Goal: Information Seeking & Learning: Learn about a topic

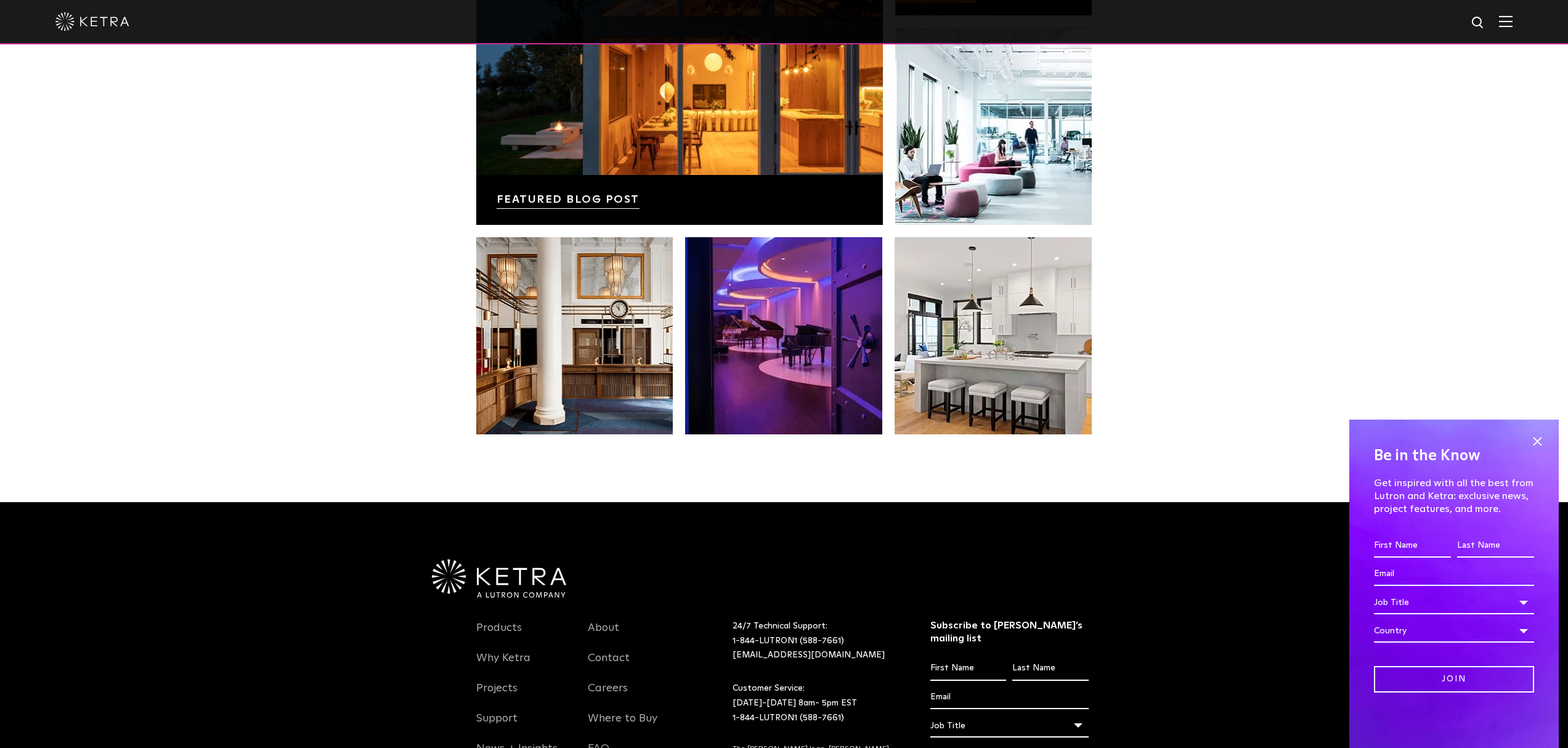
scroll to position [2588, 0]
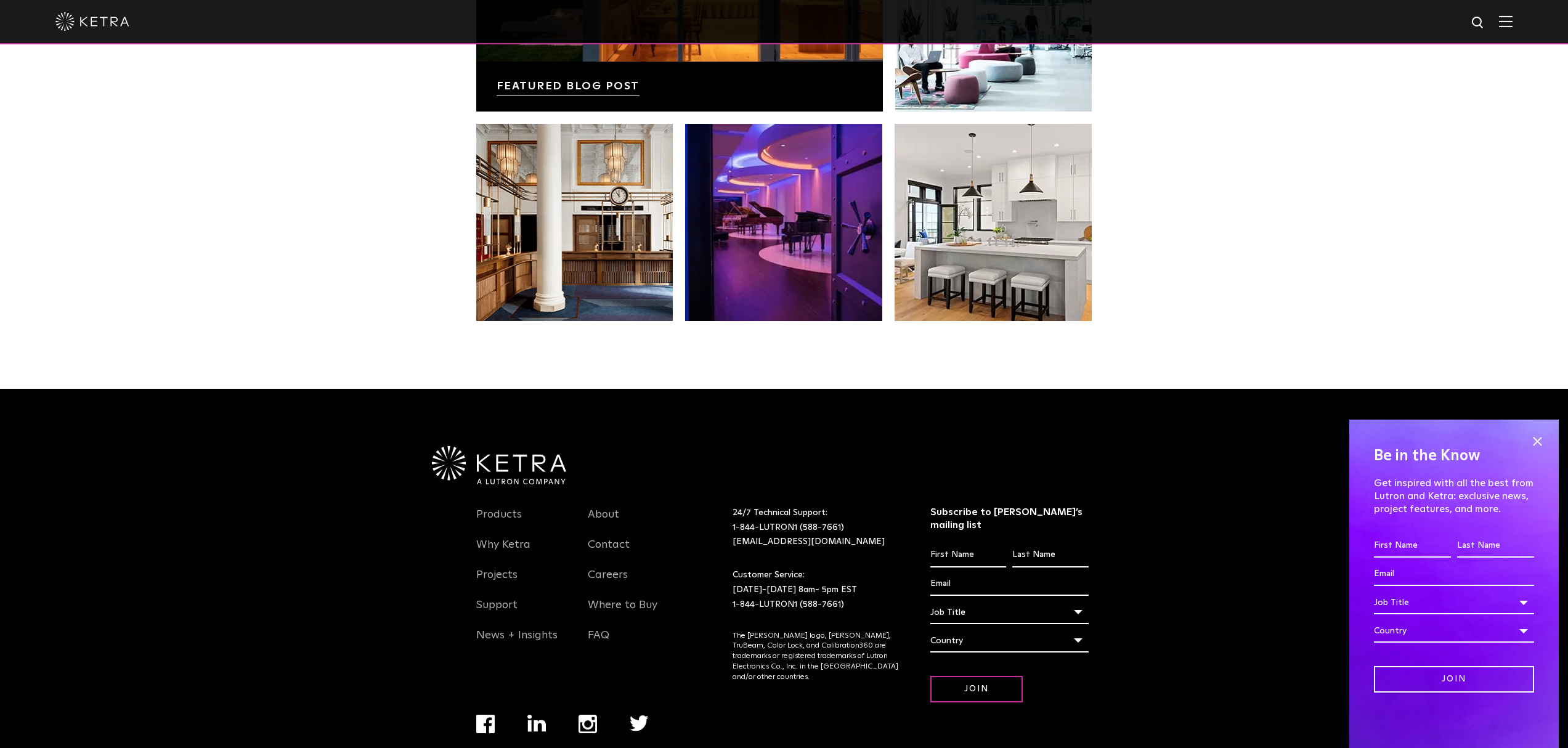
click at [494, 484] on div "Products Why Ketra Projects Support News + Insights About Contact Careers Where…" at bounding box center [579, 570] width 224 height 172
click at [491, 506] on li "Products" at bounding box center [523, 520] width 93 height 30
click at [495, 507] on link "Products" at bounding box center [499, 521] width 46 height 28
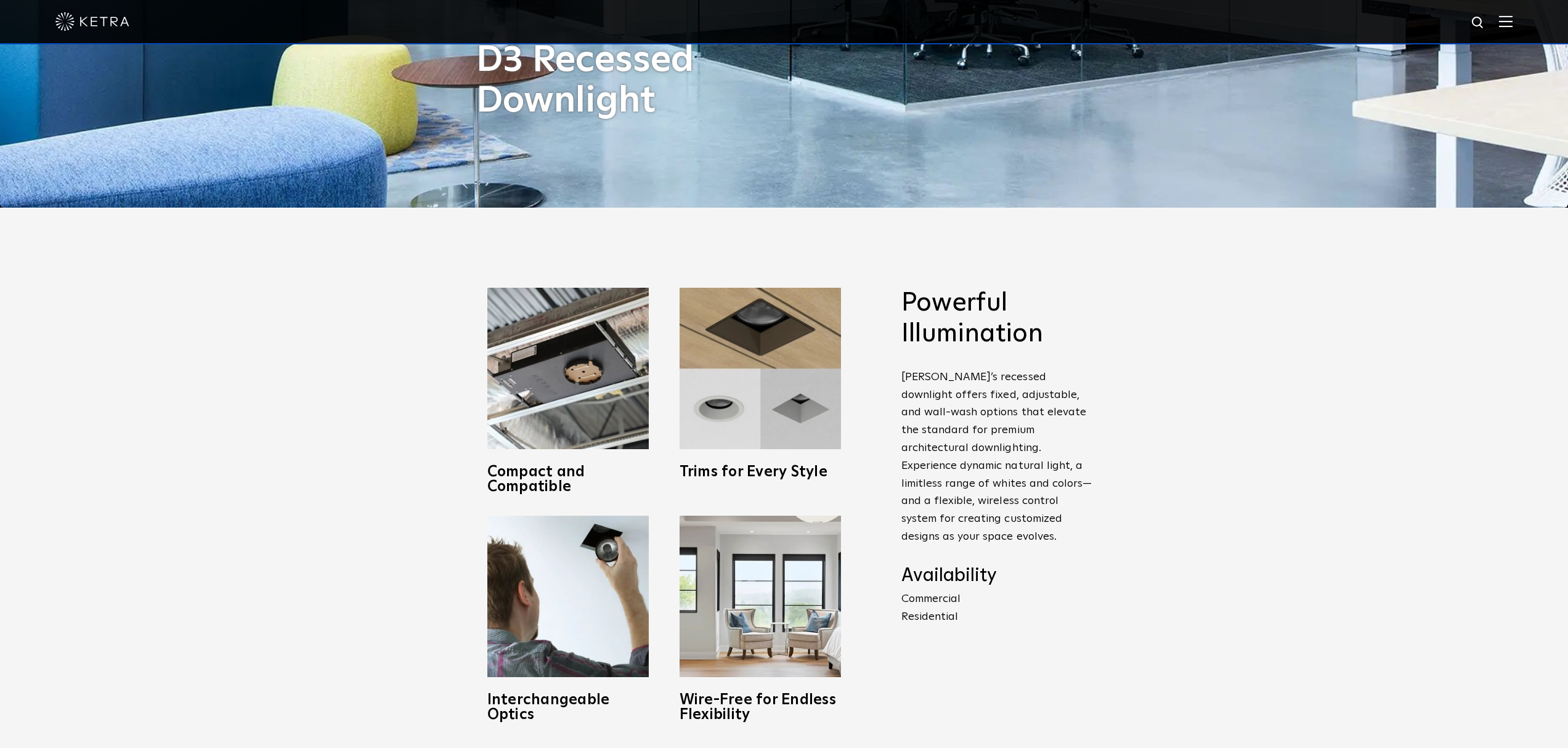
scroll to position [538, 0]
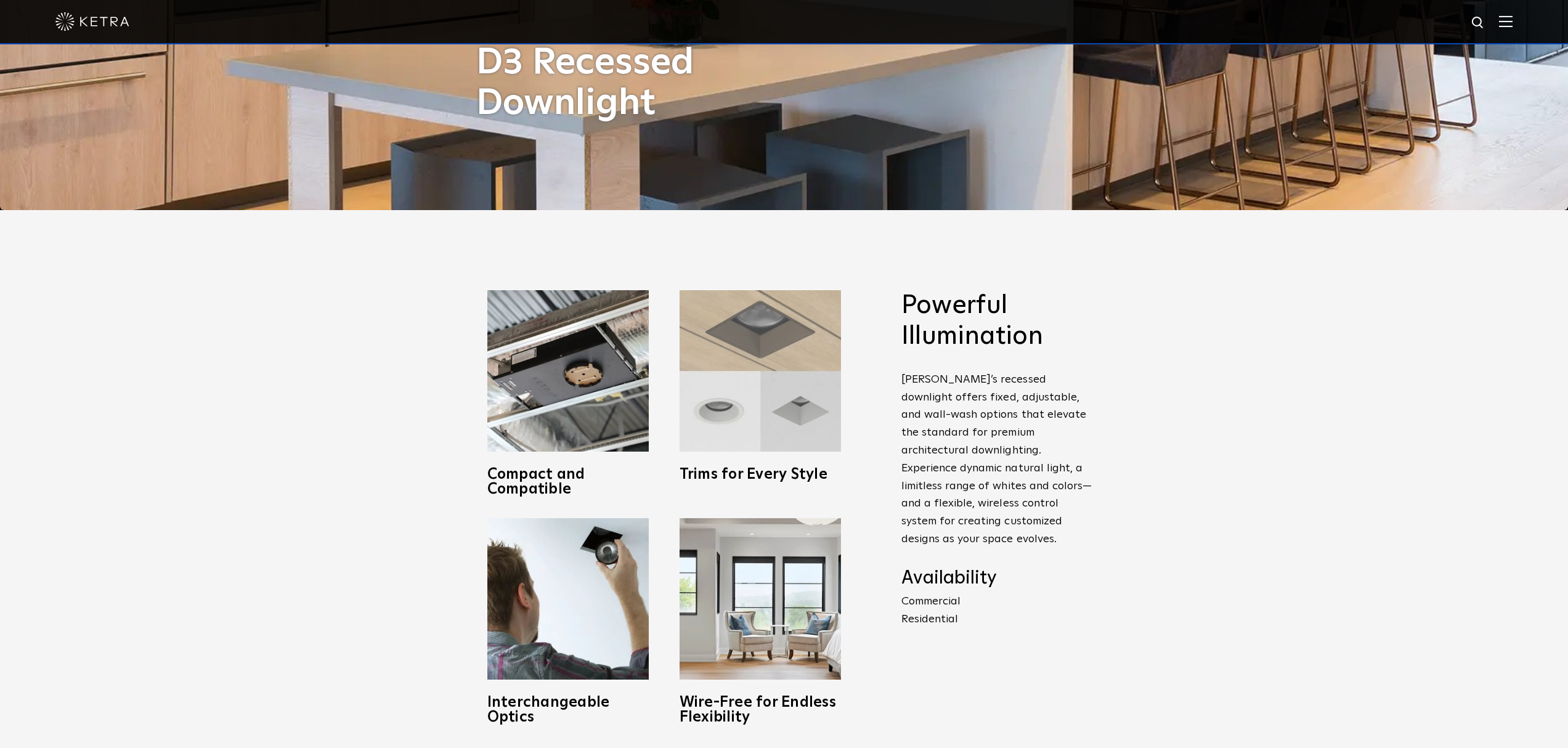
click at [747, 340] on img at bounding box center [760, 370] width 161 height 161
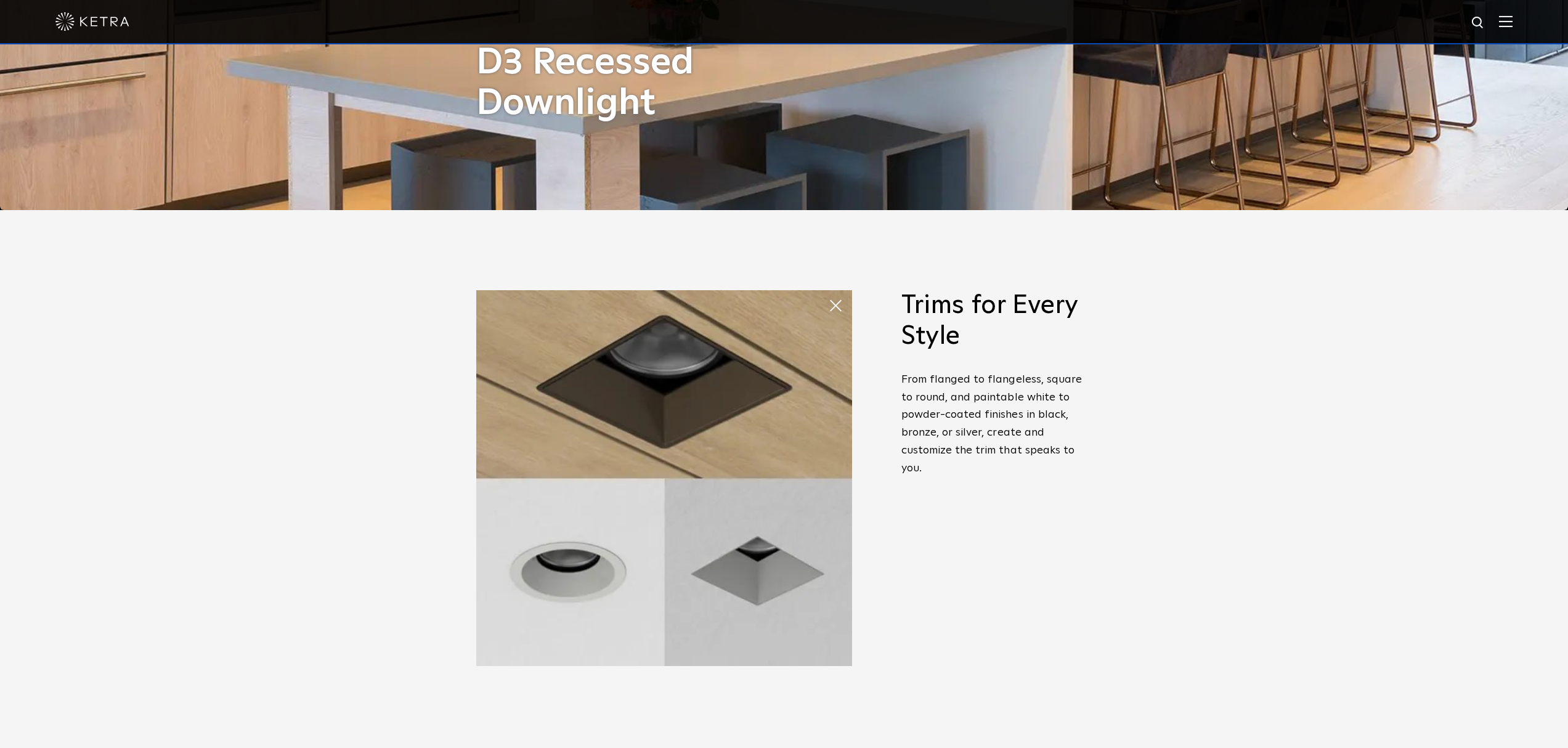
click at [747, 617] on img at bounding box center [664, 477] width 376 height 376
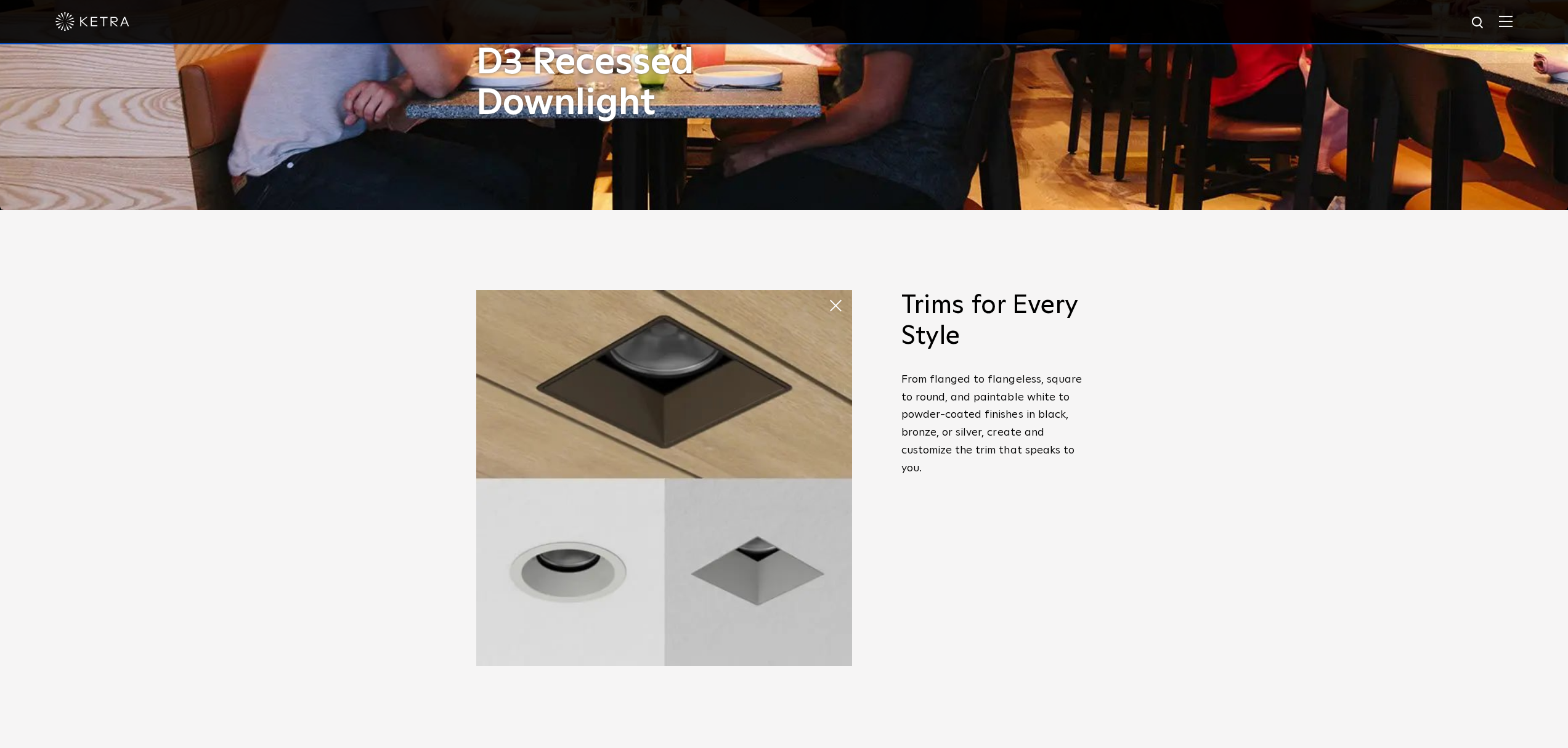
click at [830, 311] on span at bounding box center [840, 305] width 25 height 25
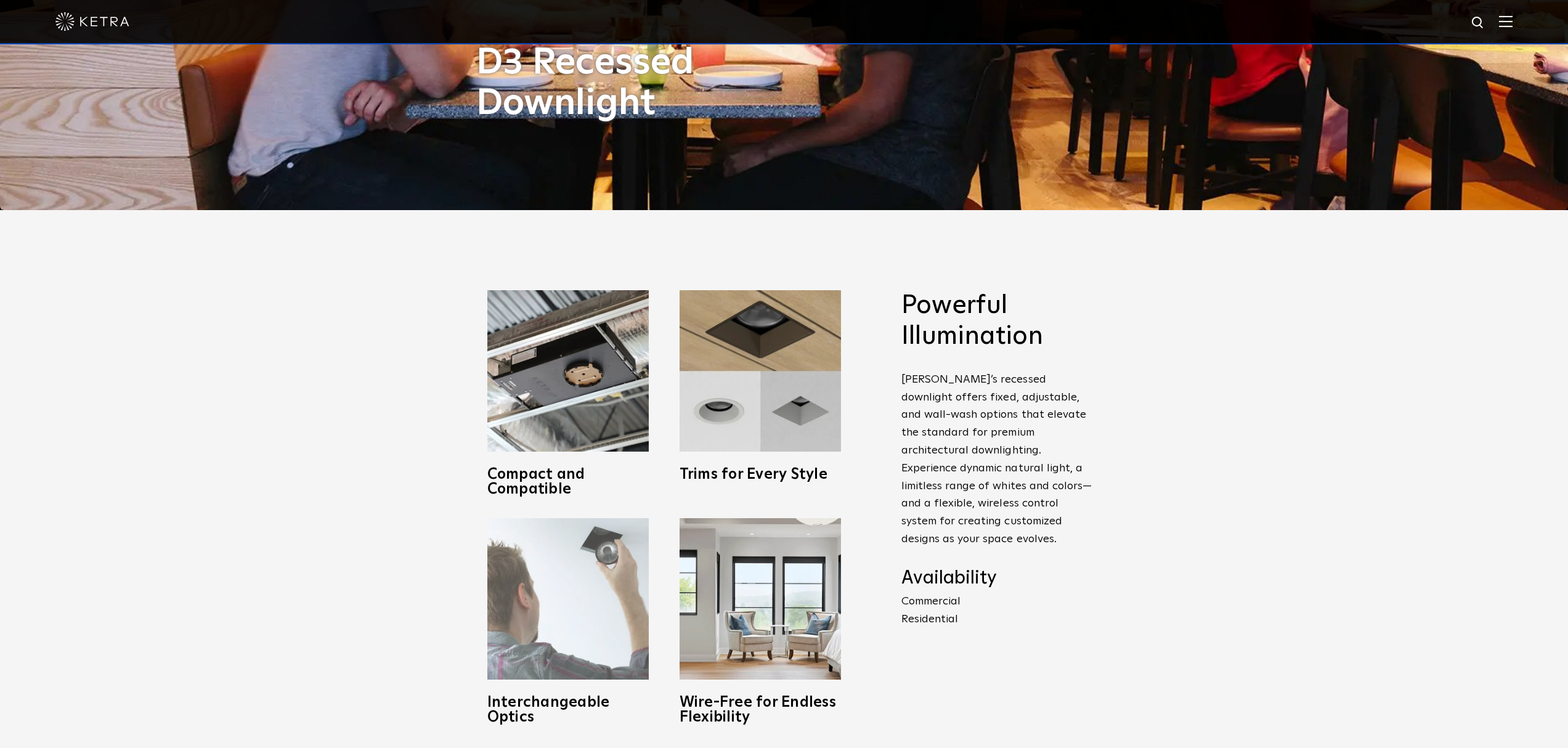
click at [589, 595] on img at bounding box center [568, 598] width 161 height 161
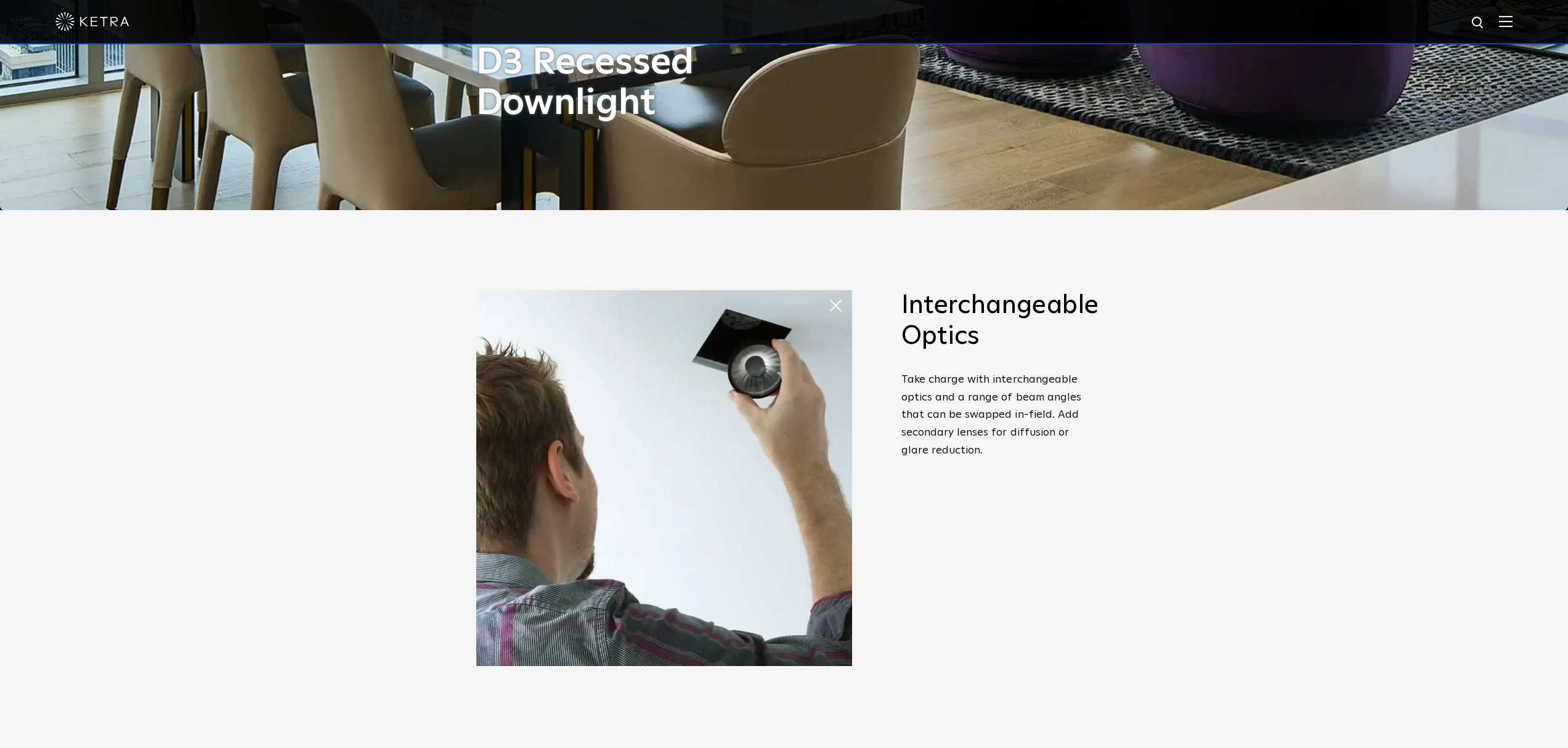
click at [828, 305] on span at bounding box center [840, 305] width 25 height 25
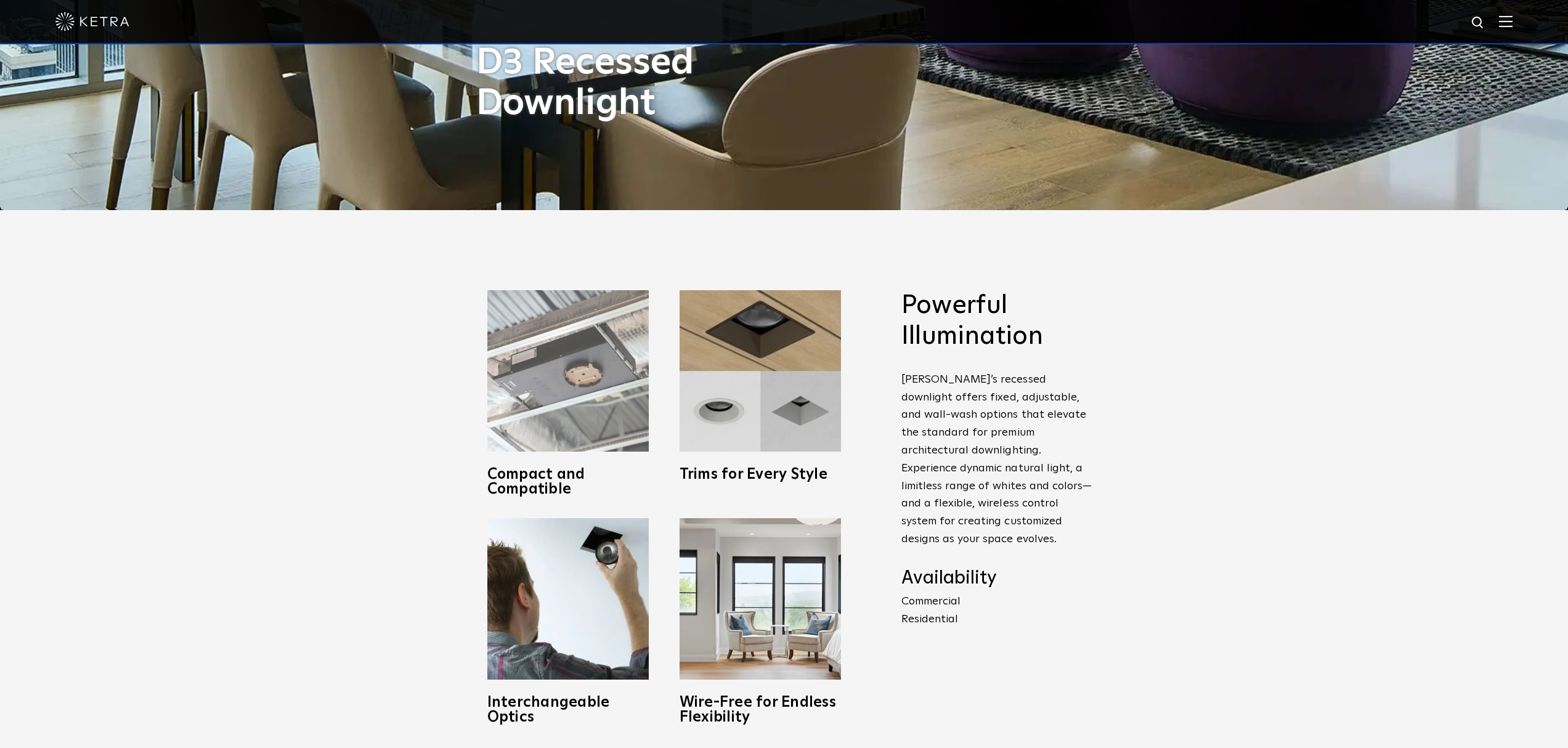
click at [603, 382] on img at bounding box center [568, 370] width 161 height 161
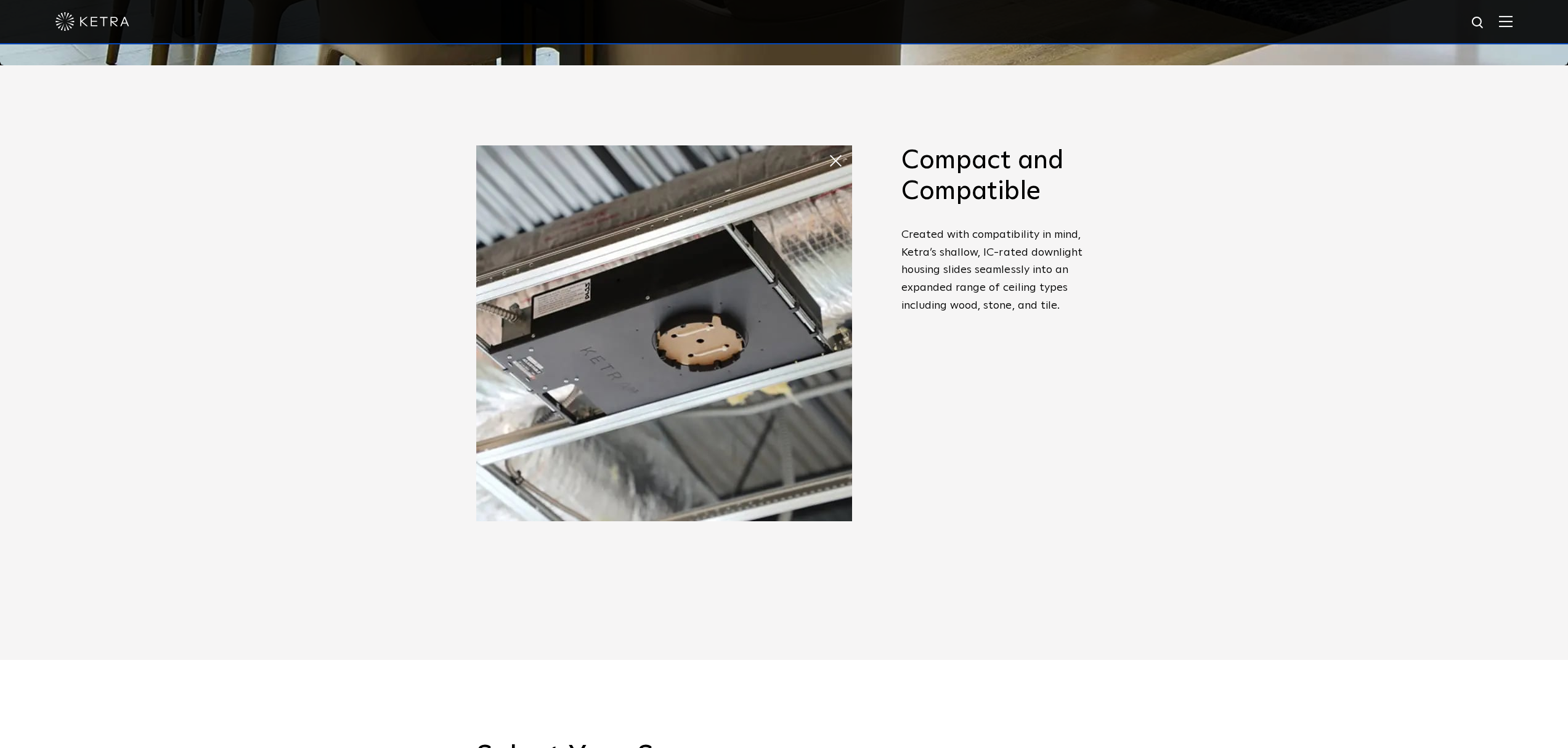
scroll to position [720, 0]
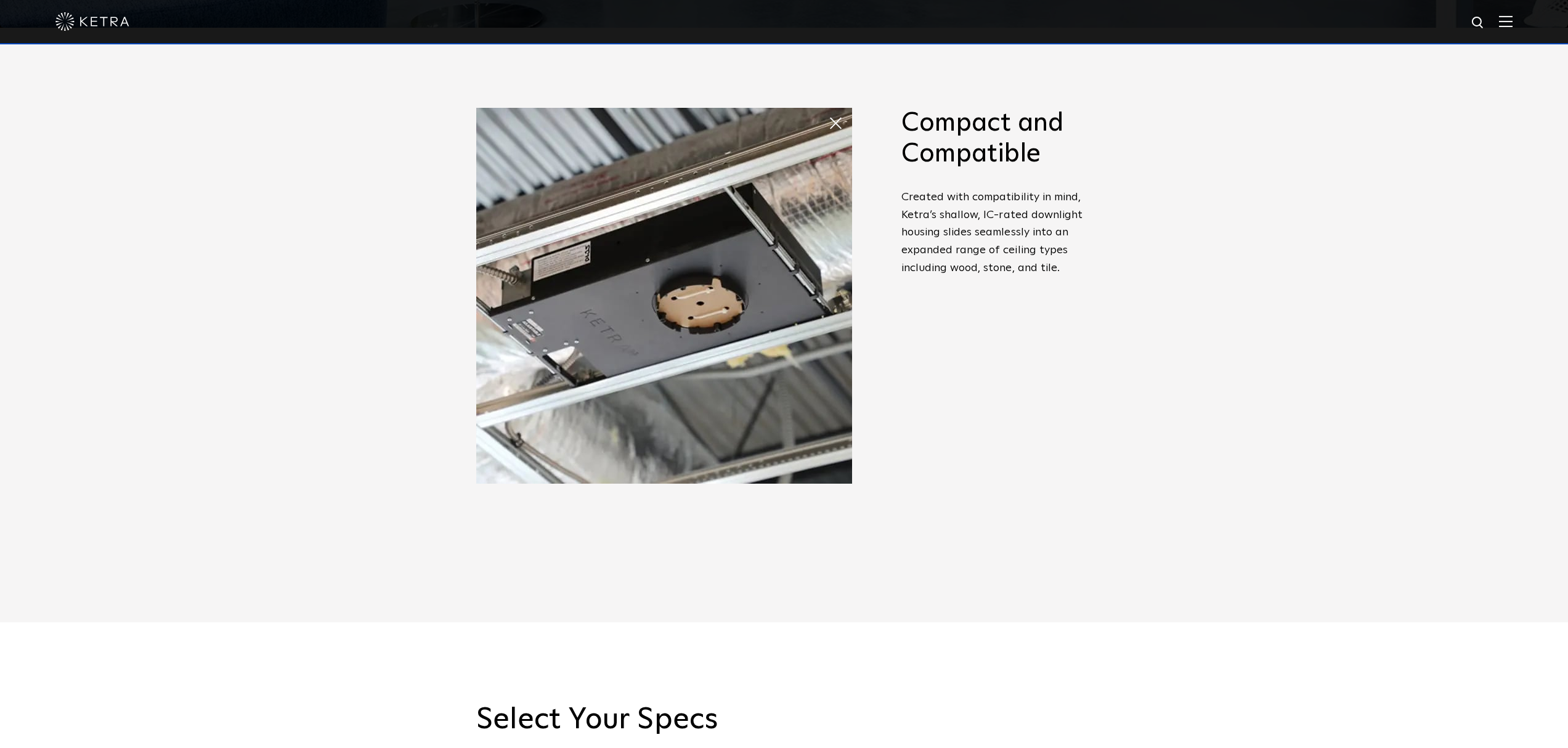
click at [696, 245] on img at bounding box center [664, 295] width 376 height 376
click at [841, 115] on span at bounding box center [840, 123] width 25 height 25
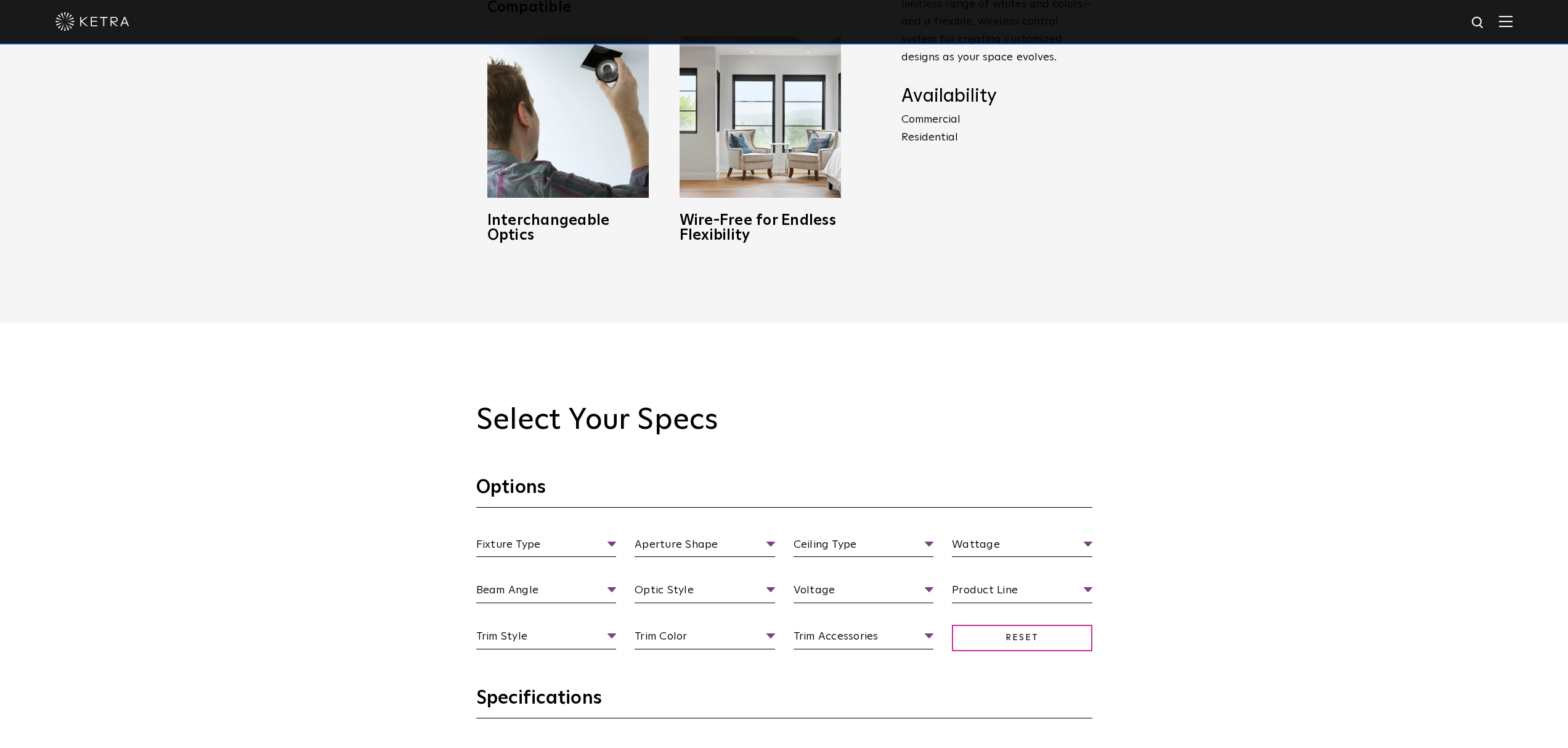
scroll to position [1270, 0]
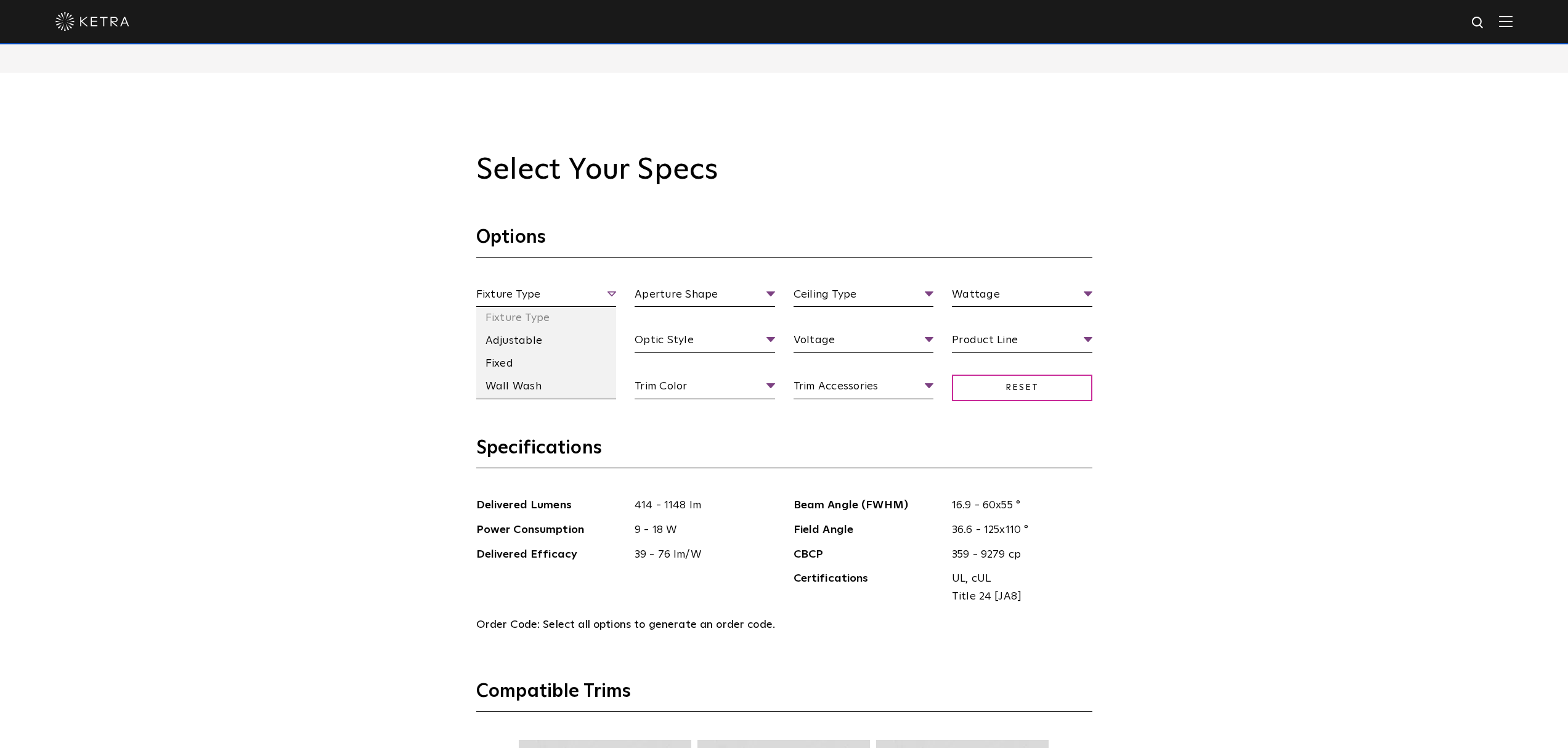
click at [555, 291] on span "Fixture Type" at bounding box center [546, 296] width 140 height 22
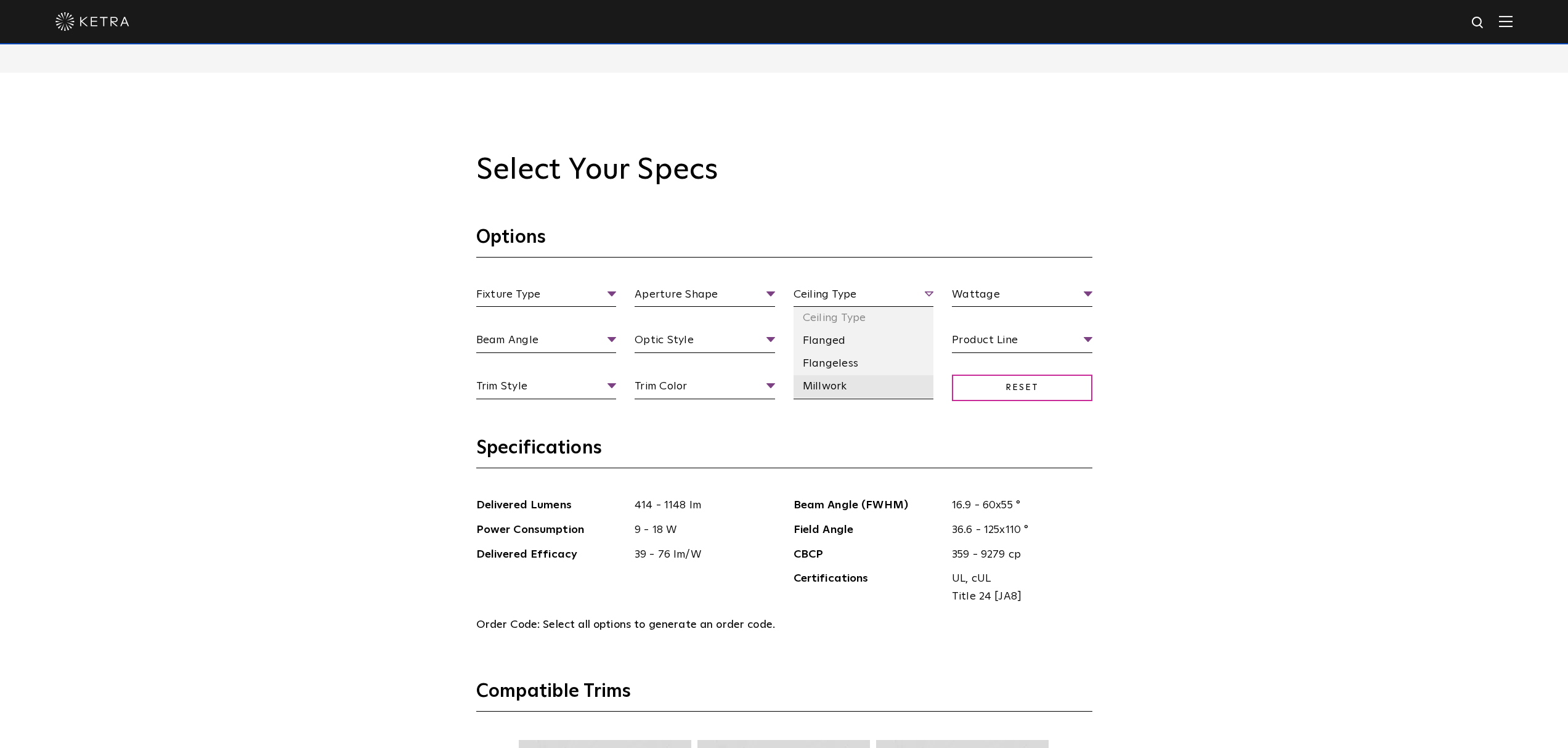
click at [834, 384] on li "Millwork" at bounding box center [863, 386] width 140 height 23
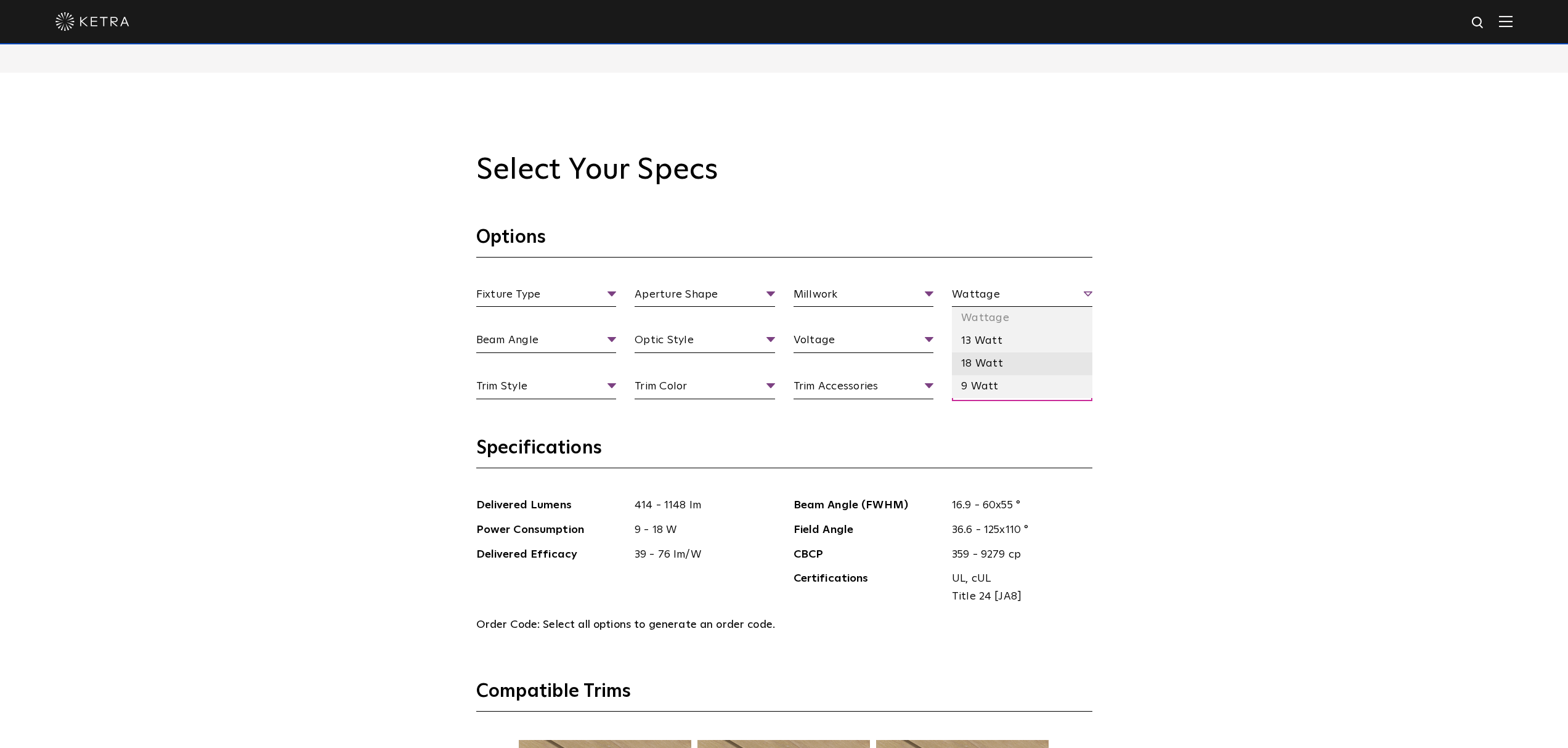
click at [982, 364] on li "18 Watt" at bounding box center [1022, 364] width 140 height 23
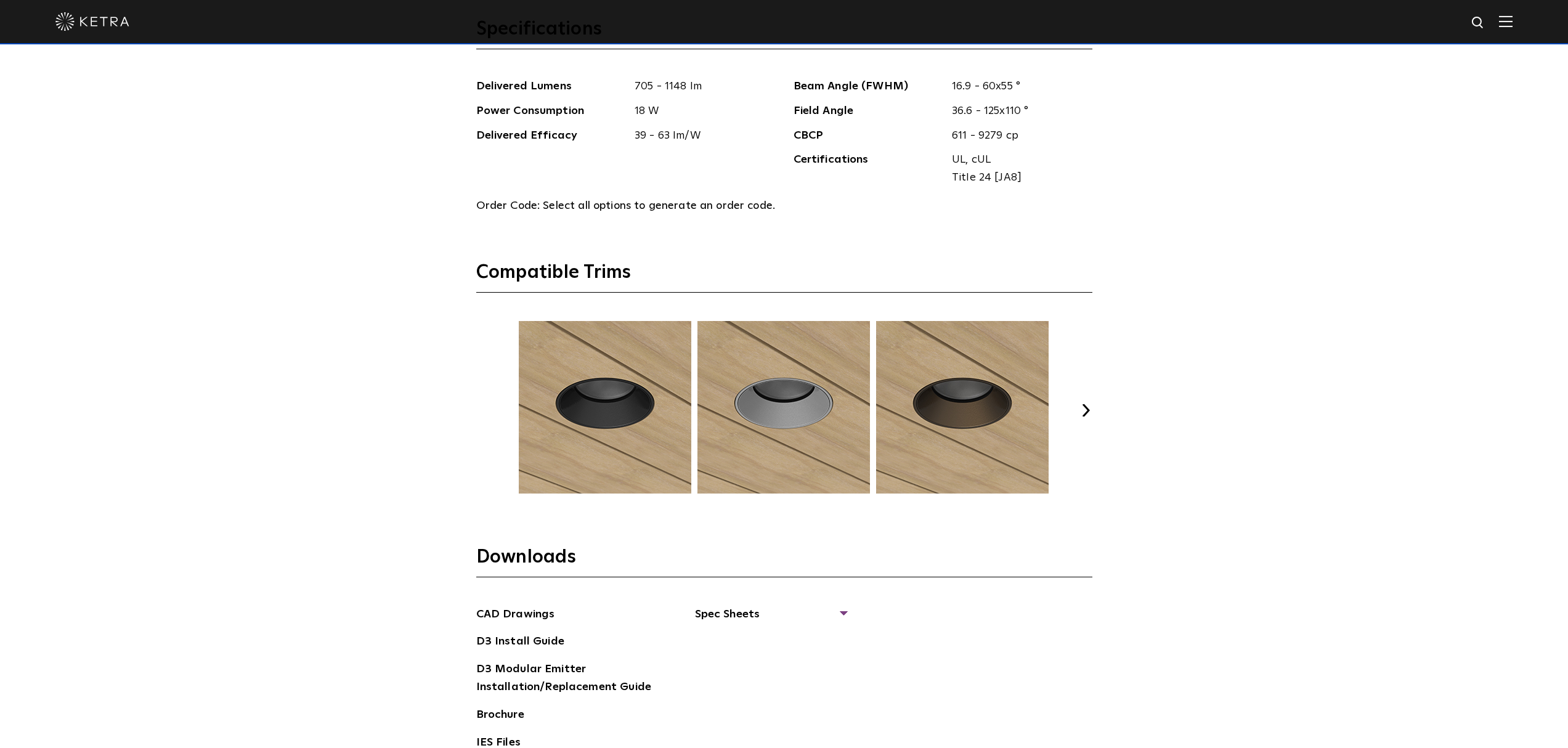
scroll to position [1700, 0]
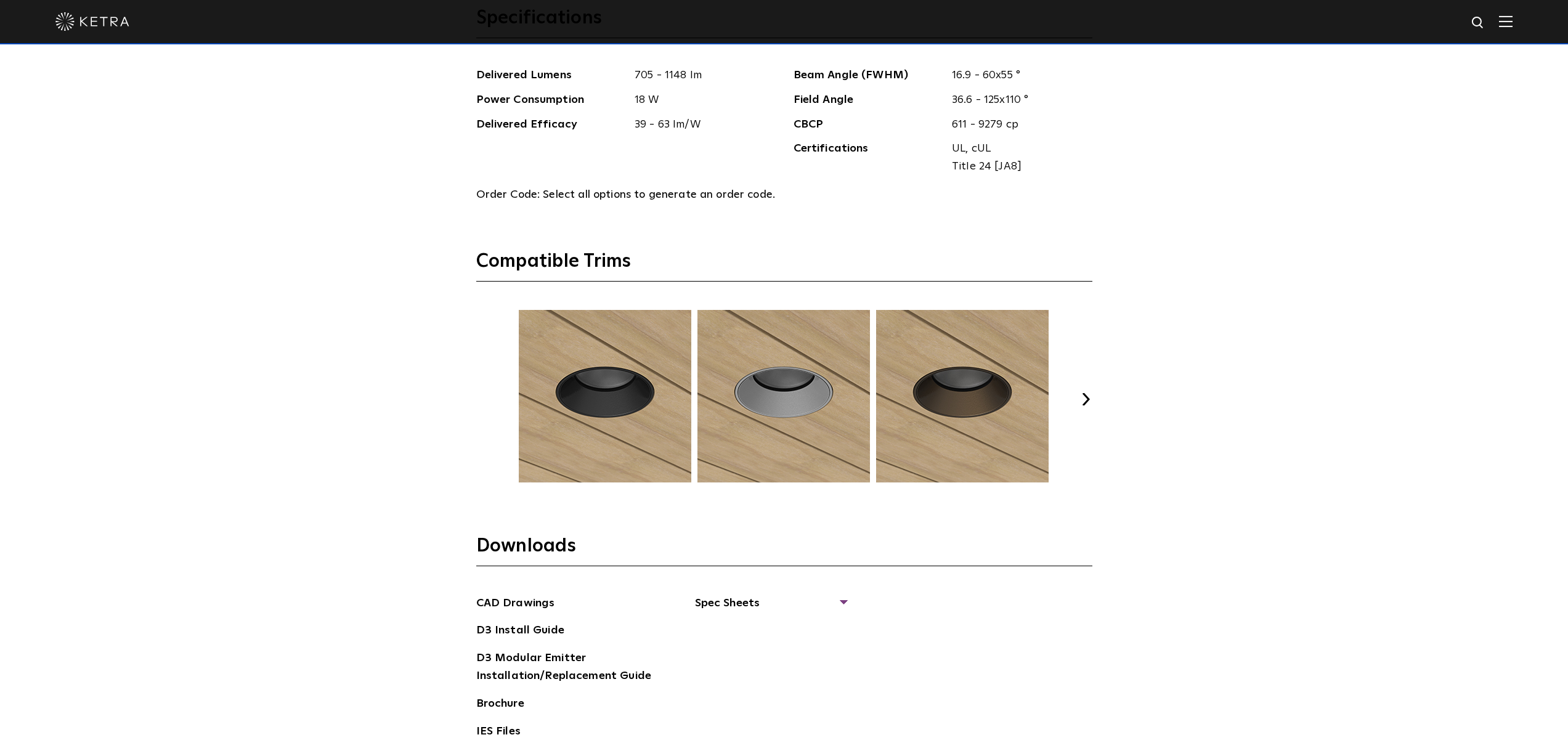
click at [1085, 395] on button "Next" at bounding box center [1086, 399] width 12 height 12
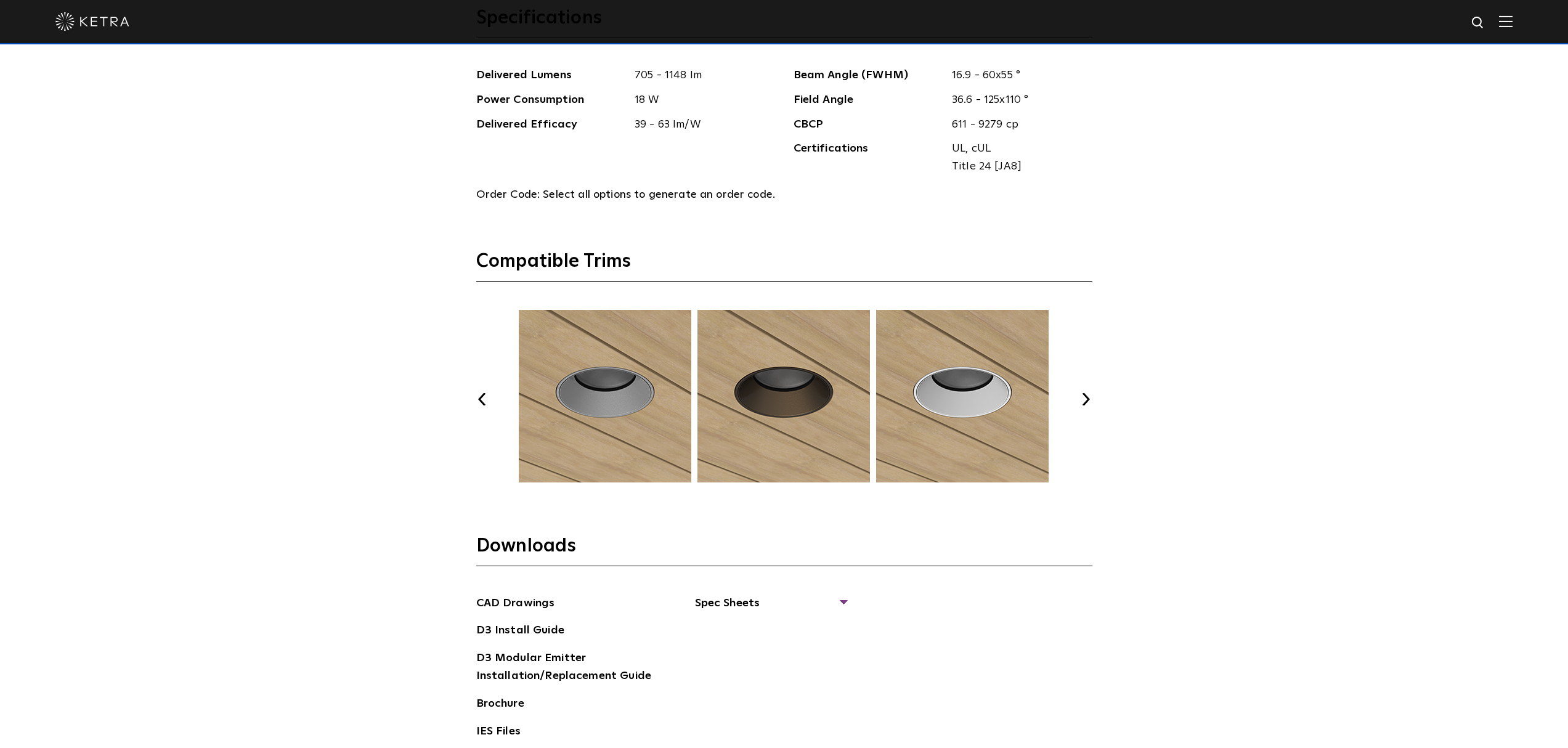
click at [1085, 395] on button "Next" at bounding box center [1086, 399] width 12 height 12
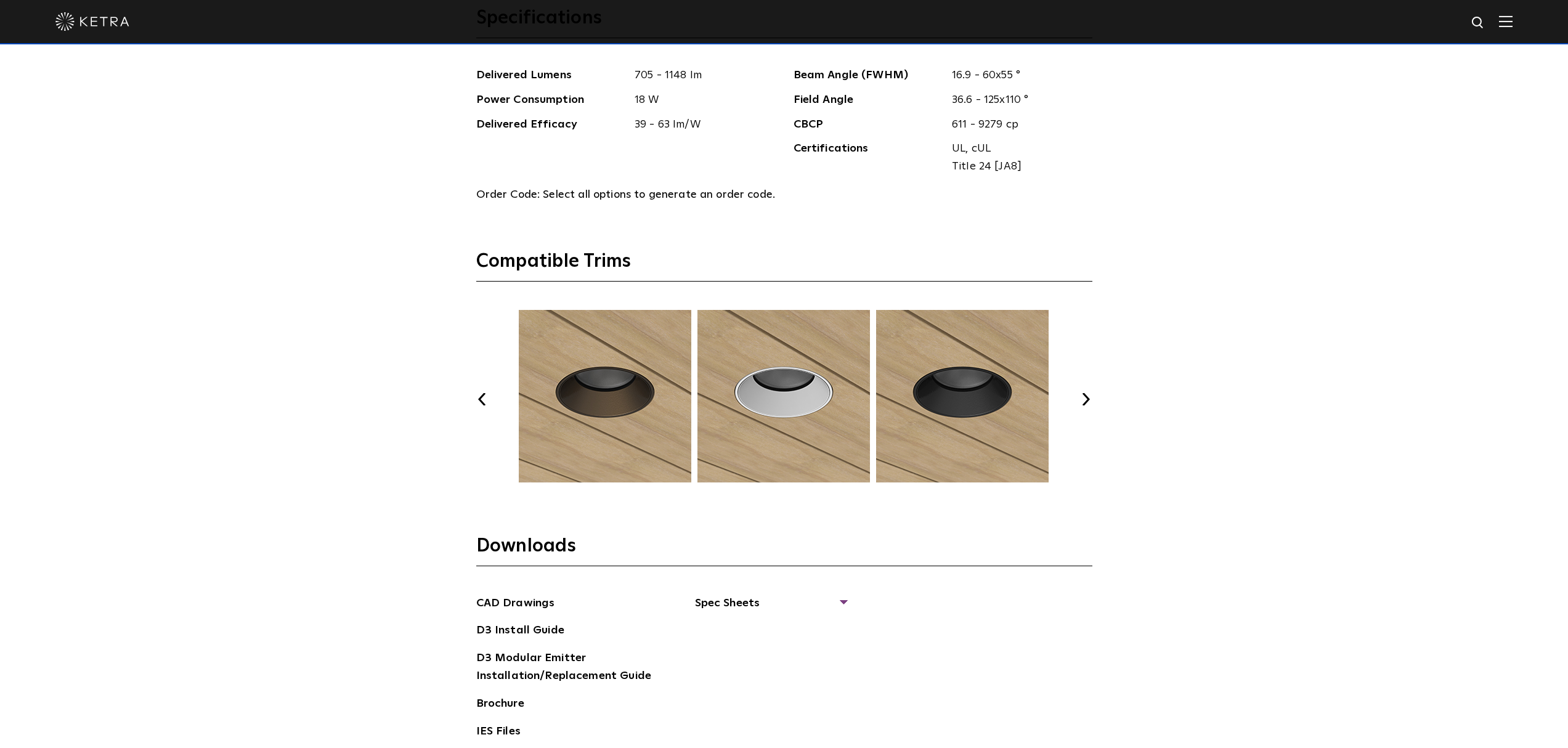
click at [1085, 395] on button "Next" at bounding box center [1086, 399] width 12 height 12
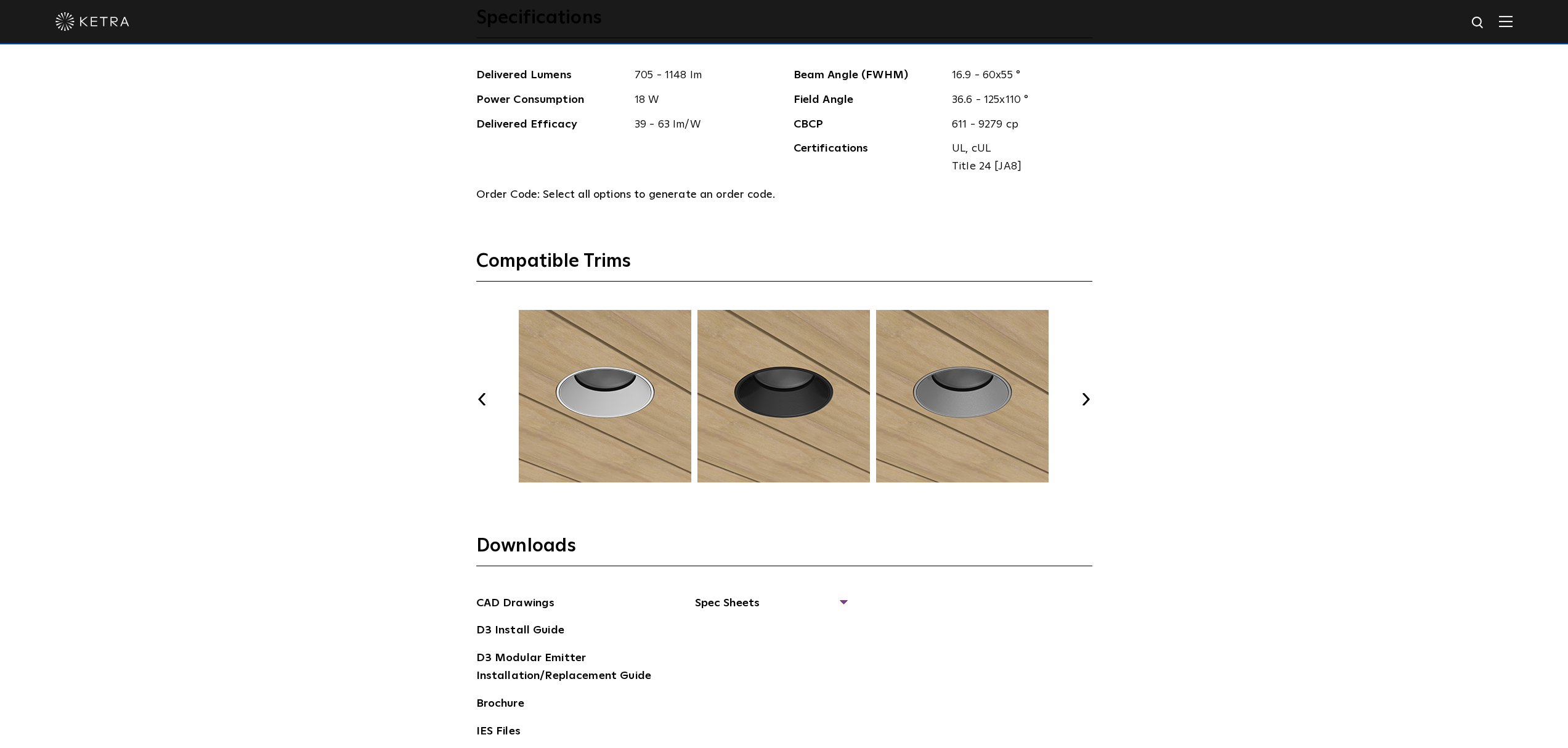
click at [1085, 395] on button "Next" at bounding box center [1086, 399] width 12 height 12
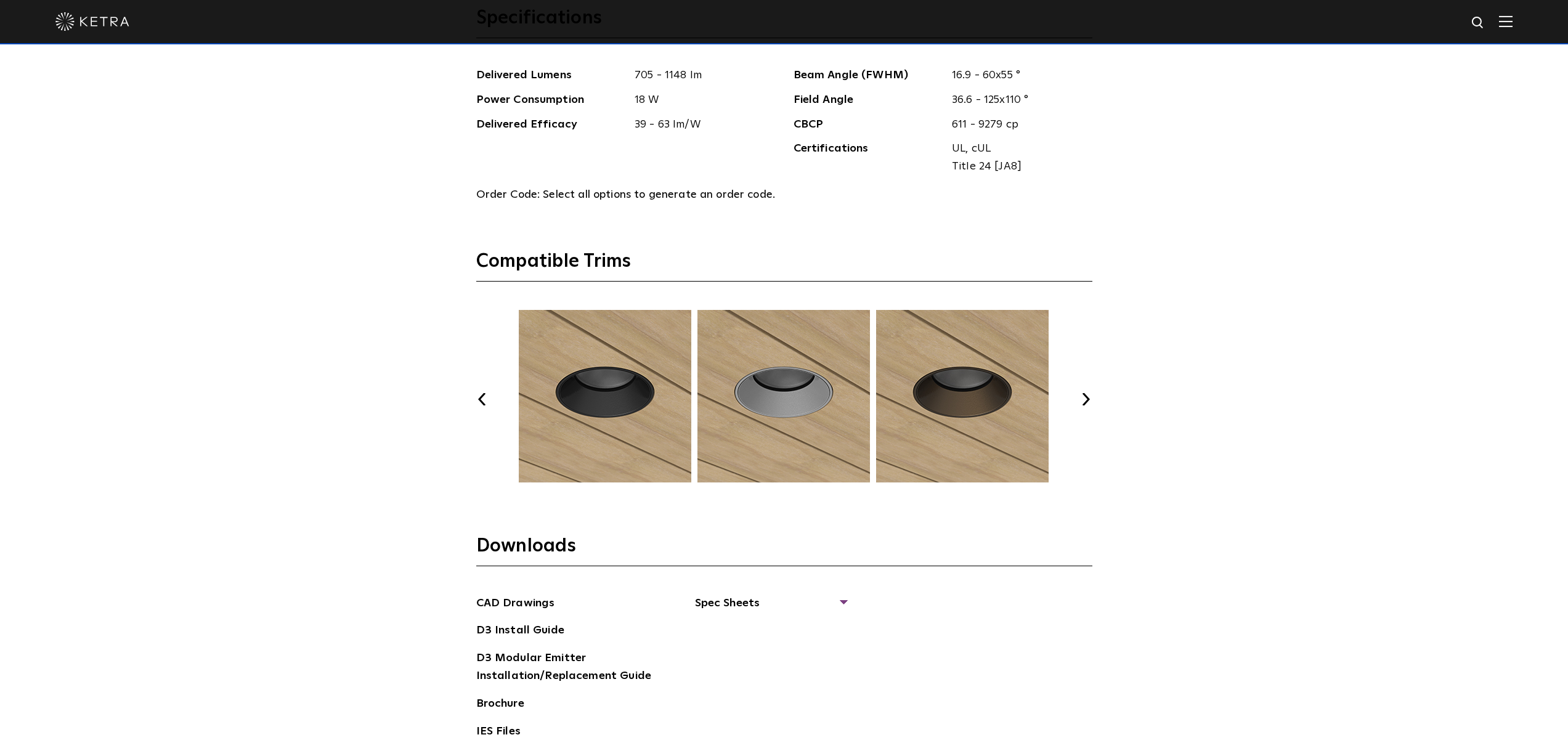
click at [1085, 395] on button "Next" at bounding box center [1086, 399] width 12 height 12
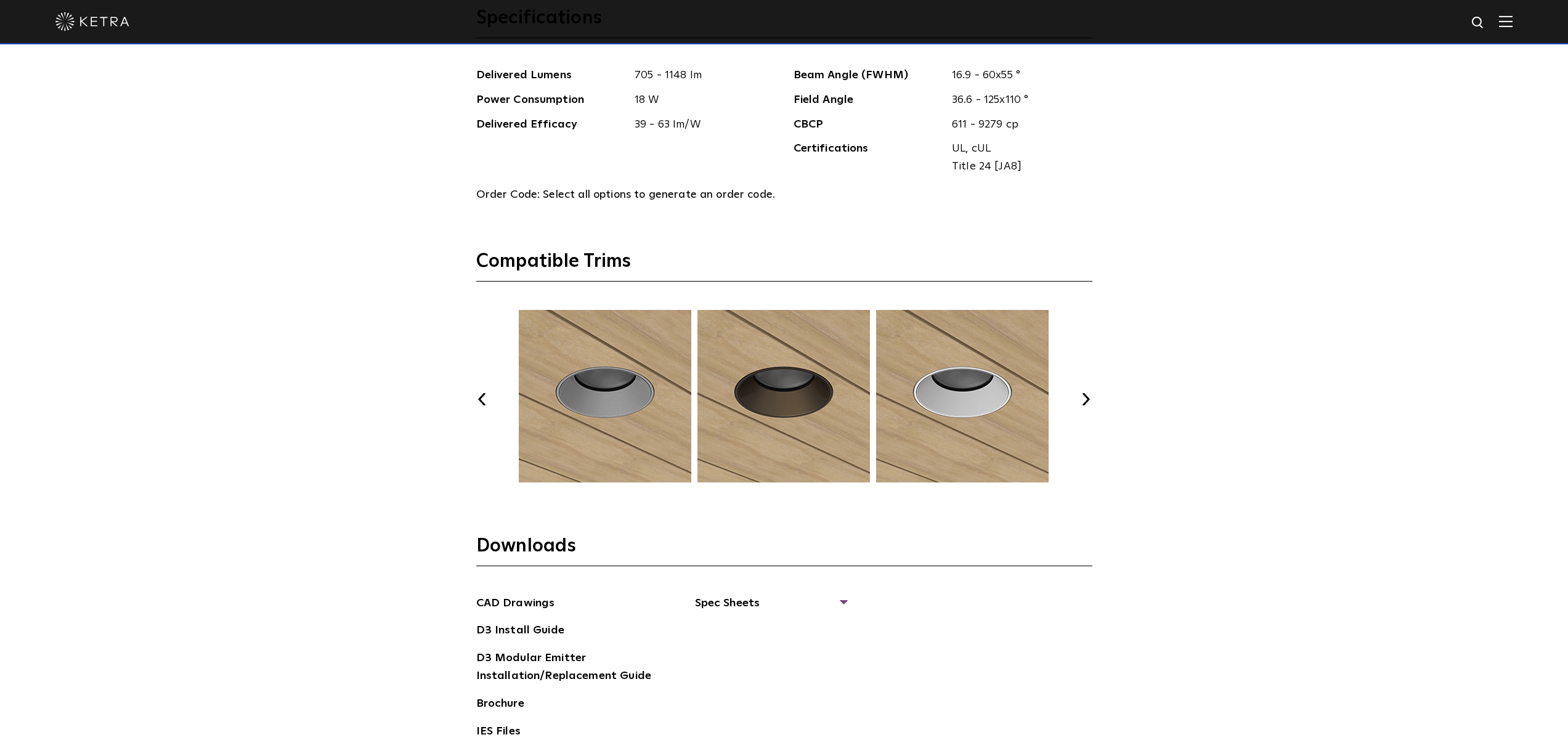
click at [1085, 395] on button "Next" at bounding box center [1086, 399] width 12 height 12
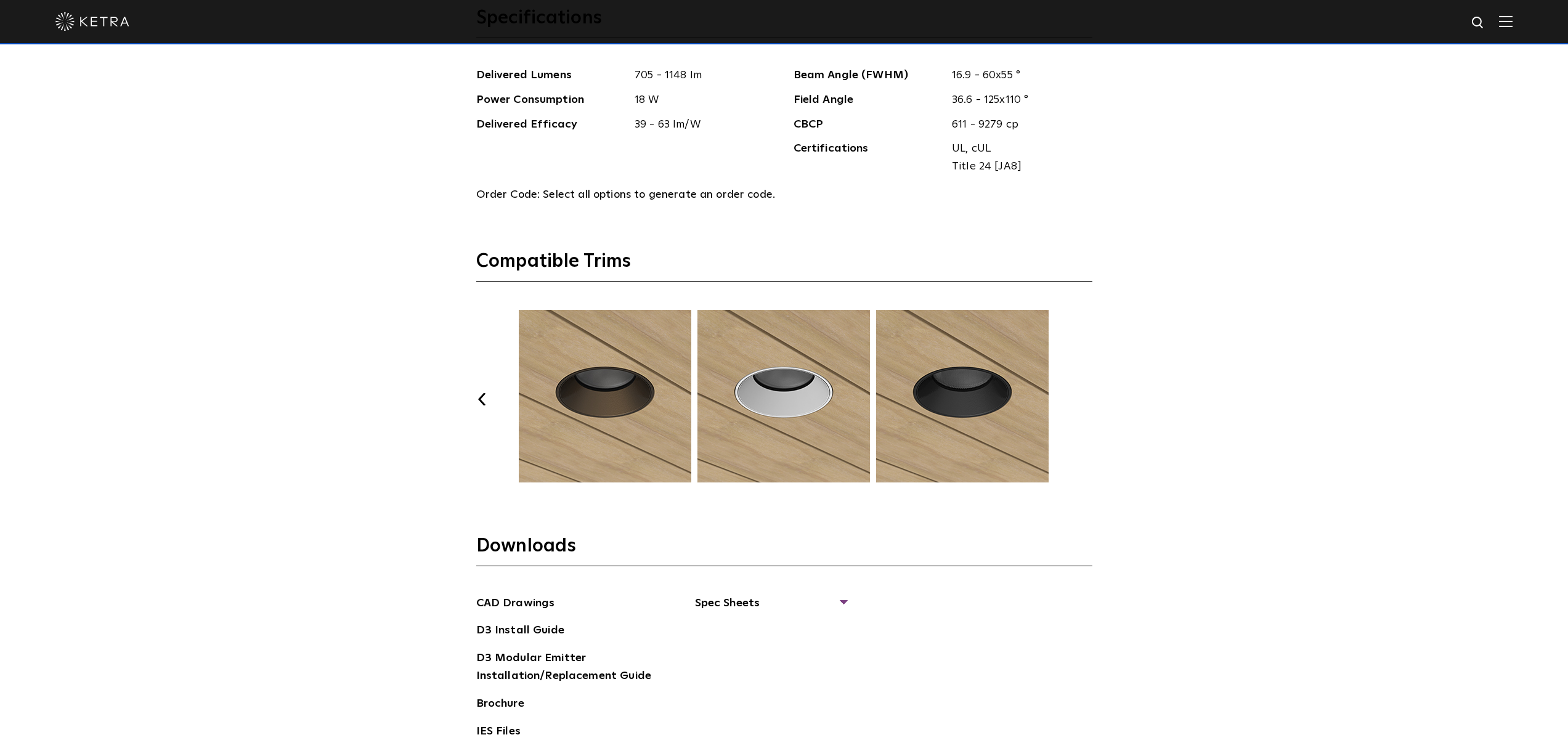
click at [1085, 395] on button "Next" at bounding box center [1086, 399] width 12 height 12
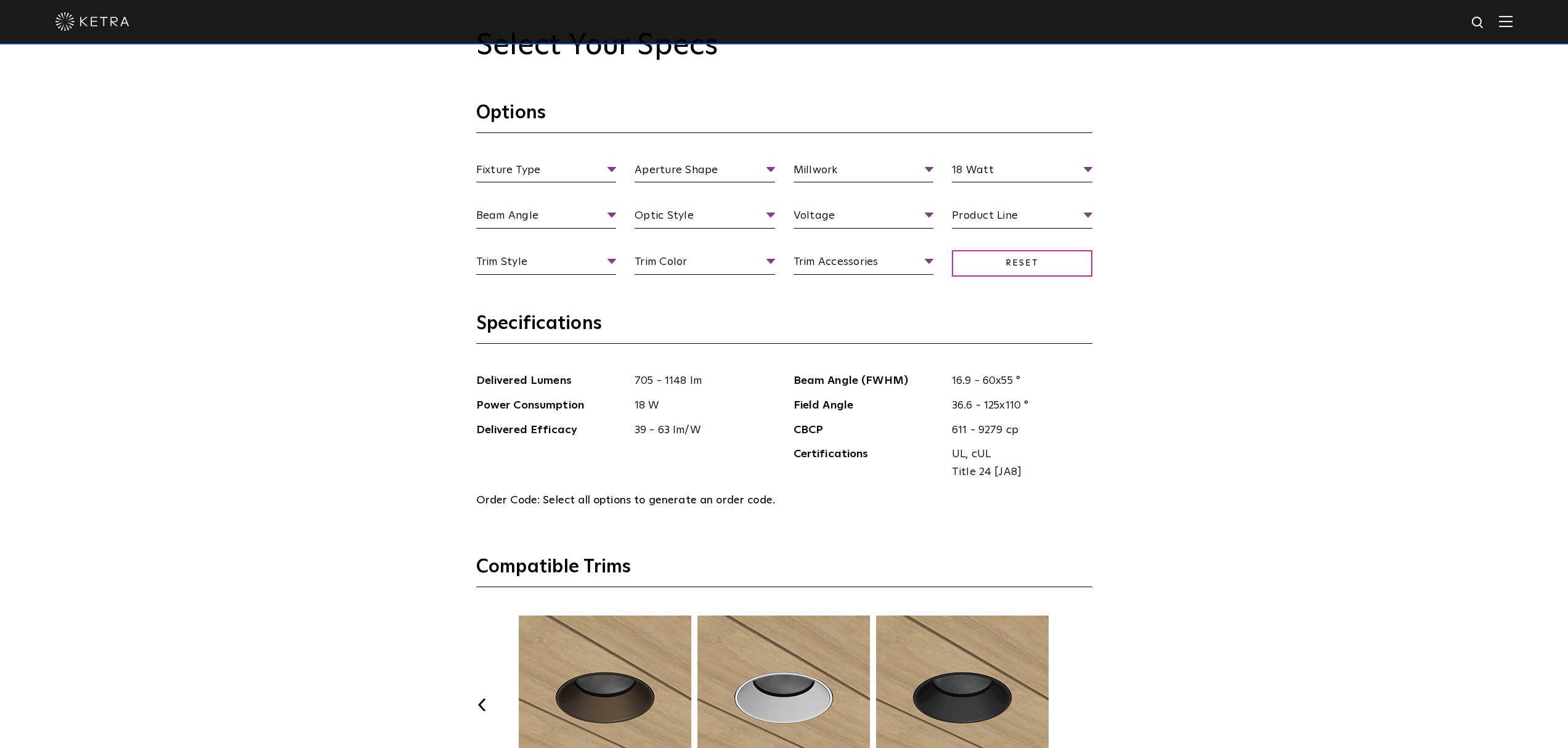
scroll to position [1381, 0]
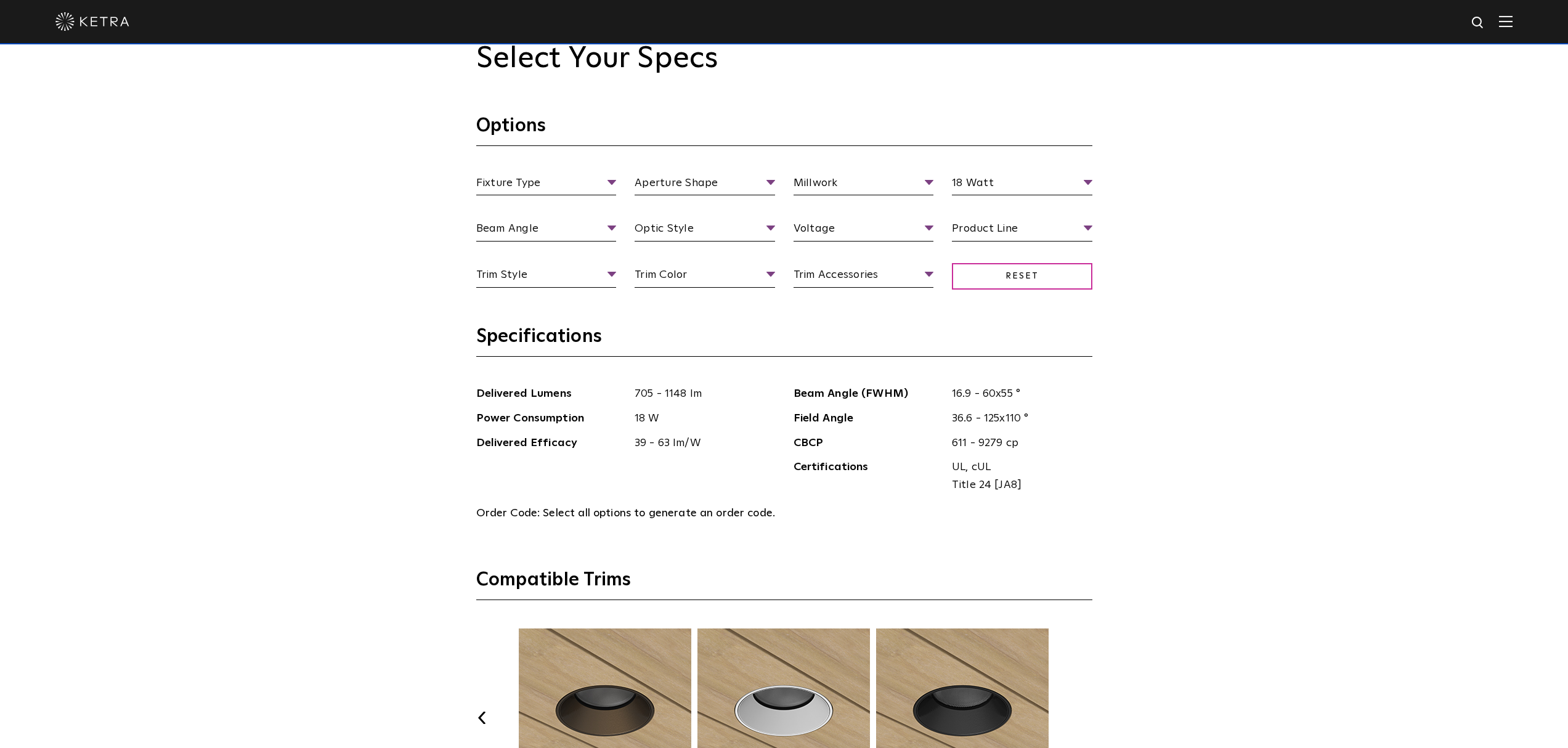
click at [594, 172] on section "Options Fixture Type Fixture Type Adjustable Fixed Wall Wash Aperture Shape Ape…" at bounding box center [784, 220] width 616 height 211
click at [545, 220] on li "Adjustable" at bounding box center [546, 229] width 140 height 23
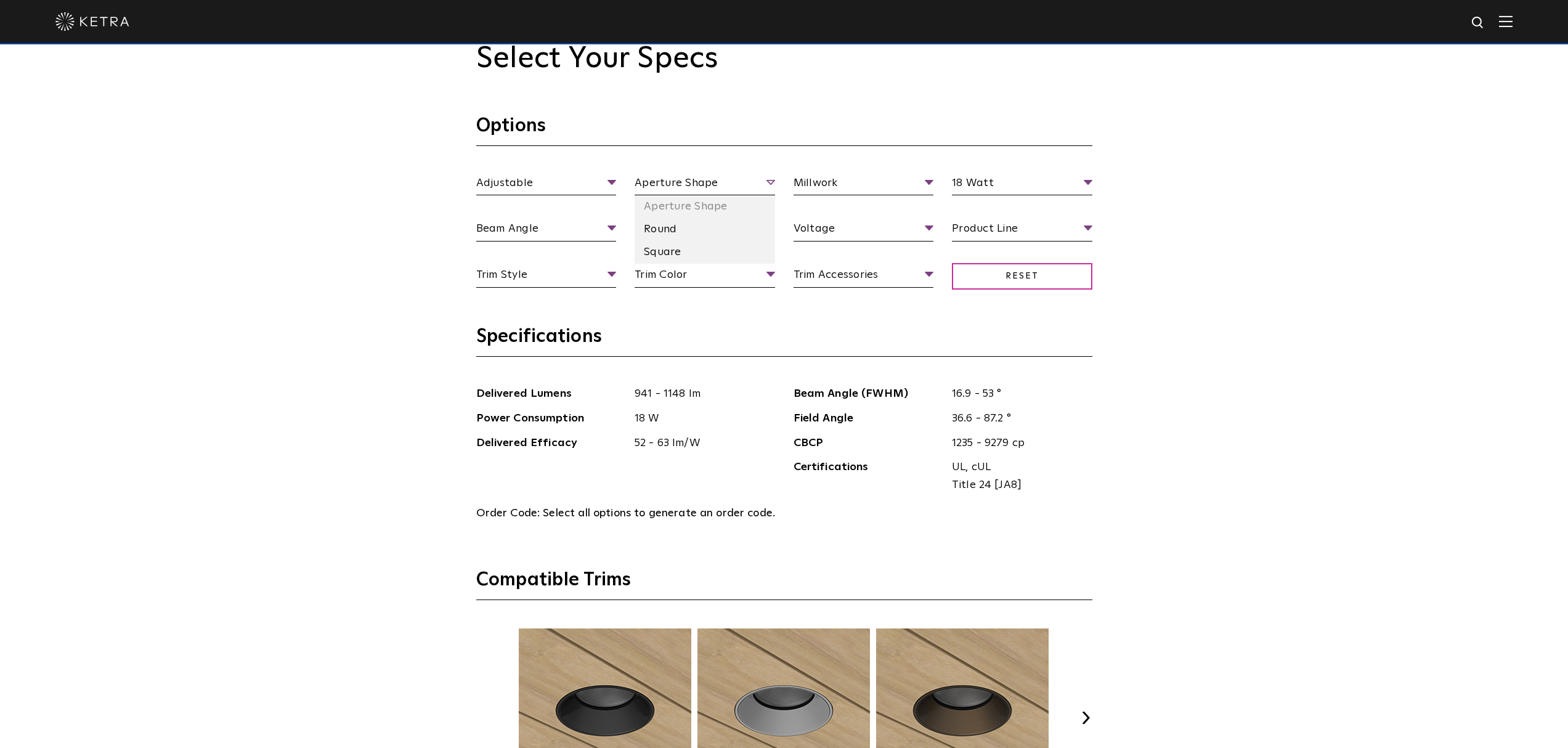
click at [685, 183] on span "Aperture Shape" at bounding box center [705, 185] width 140 height 22
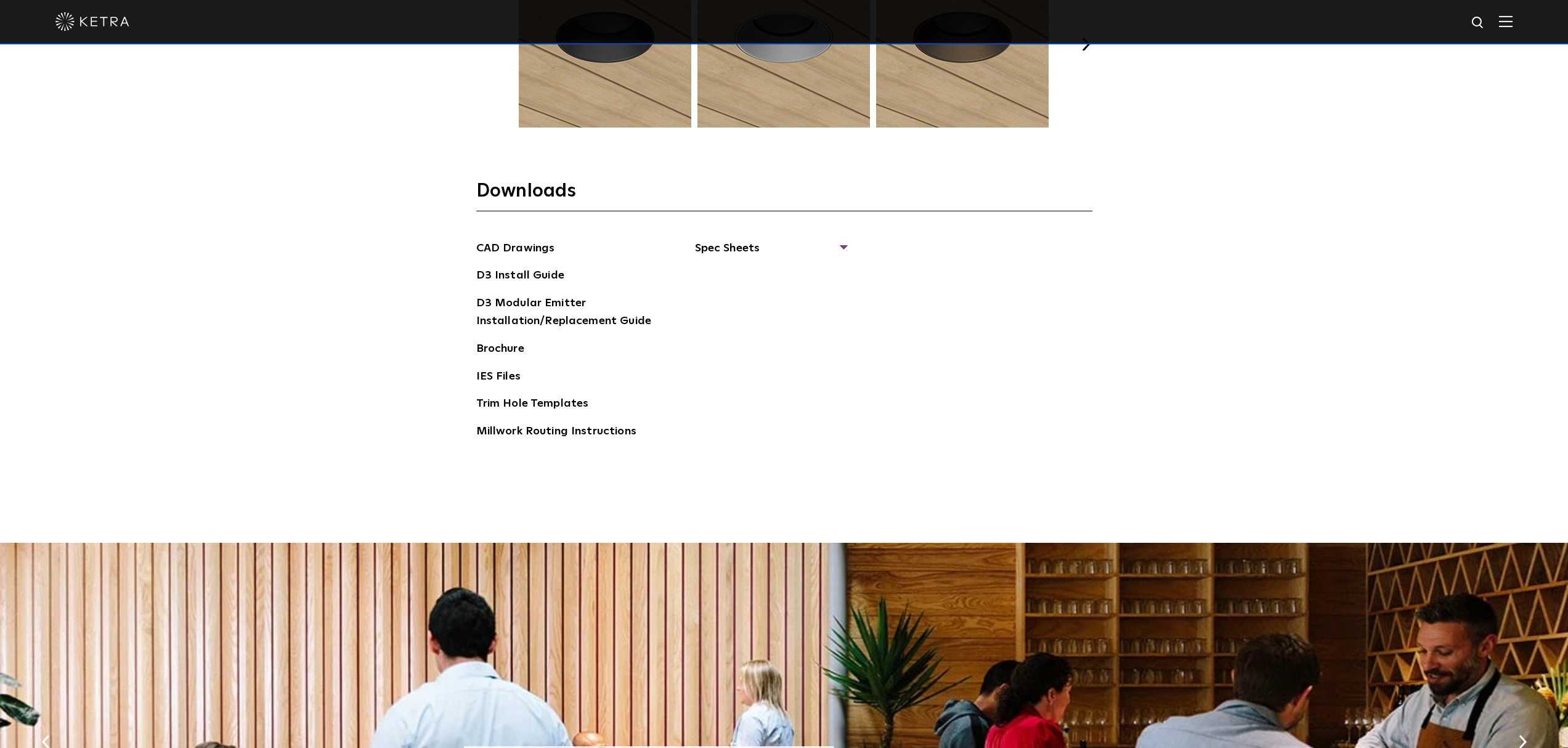
scroll to position [2054, 0]
